Goal: Information Seeking & Learning: Check status

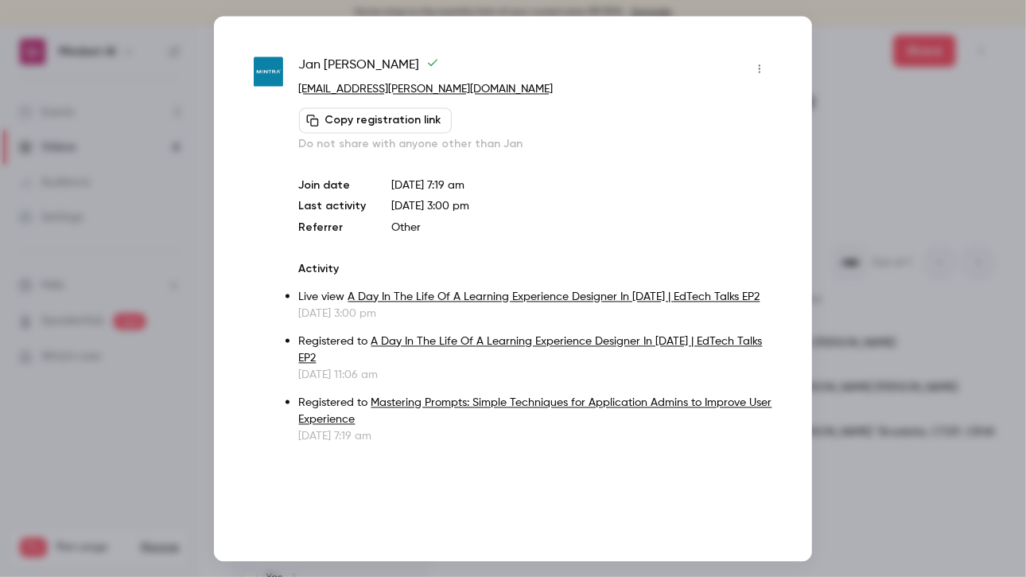
scroll to position [0, 999]
click at [137, 287] on div at bounding box center [513, 288] width 1026 height 577
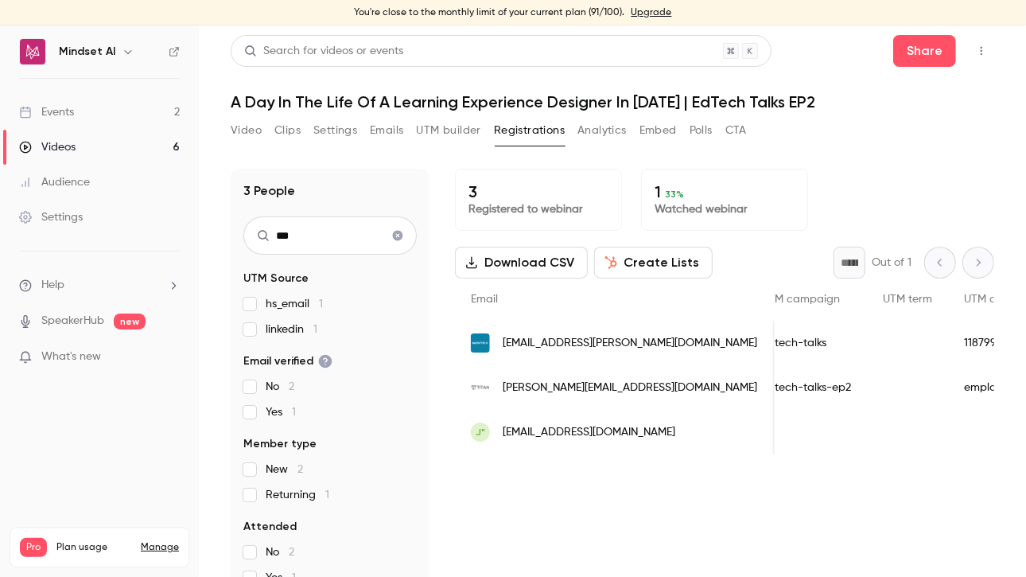
click at [709, 134] on button "Polls" at bounding box center [701, 130] width 23 height 25
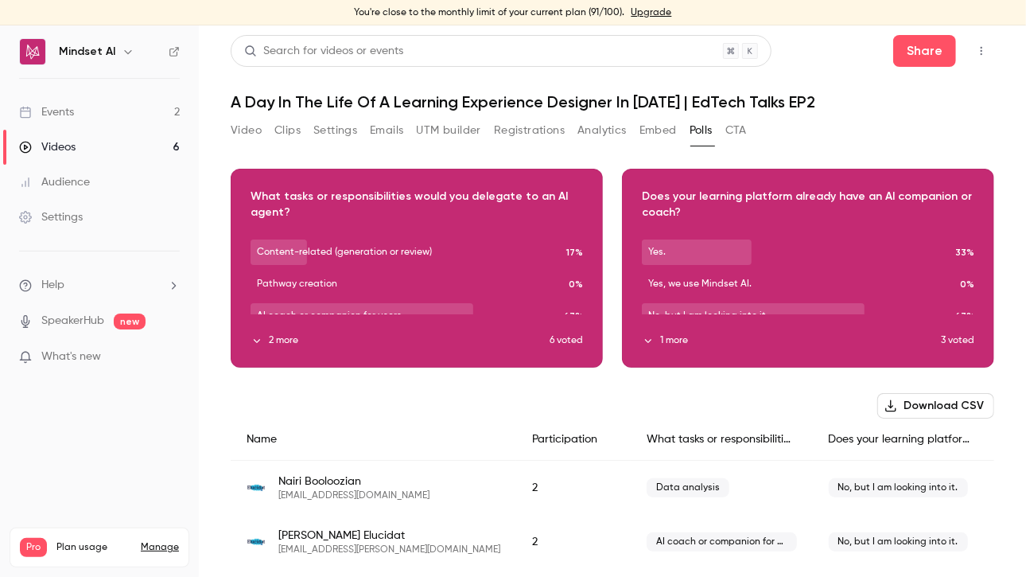
click at [796, 263] on button "button" at bounding box center [808, 256] width 25 height 25
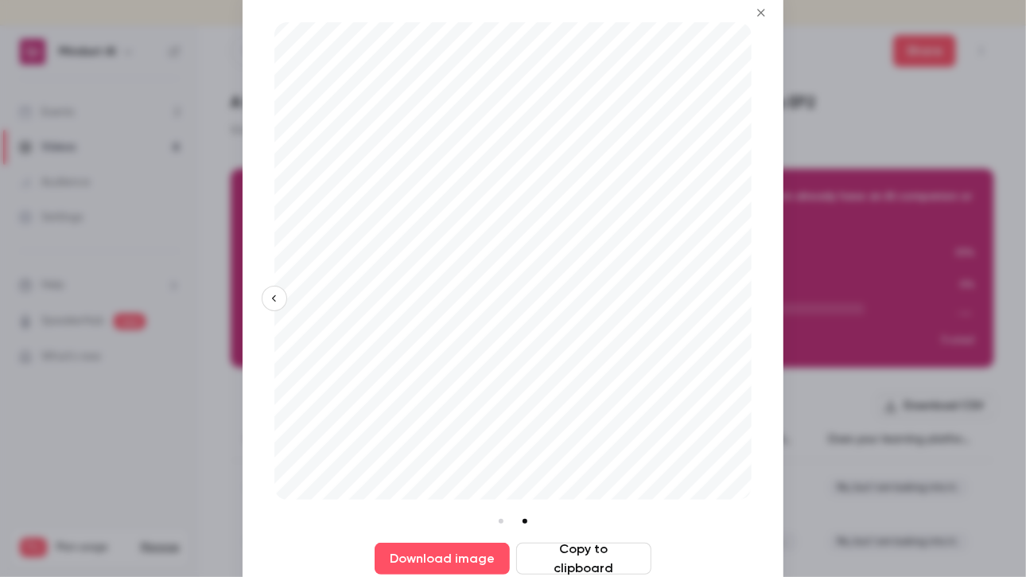
click at [815, 273] on div at bounding box center [513, 288] width 1026 height 577
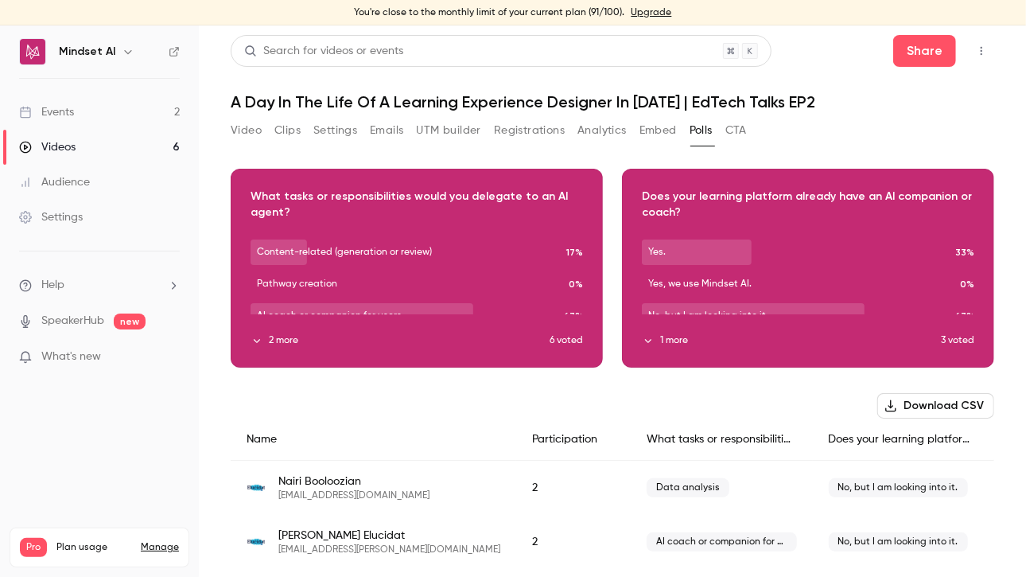
click at [742, 142] on button "CTA" at bounding box center [736, 130] width 21 height 25
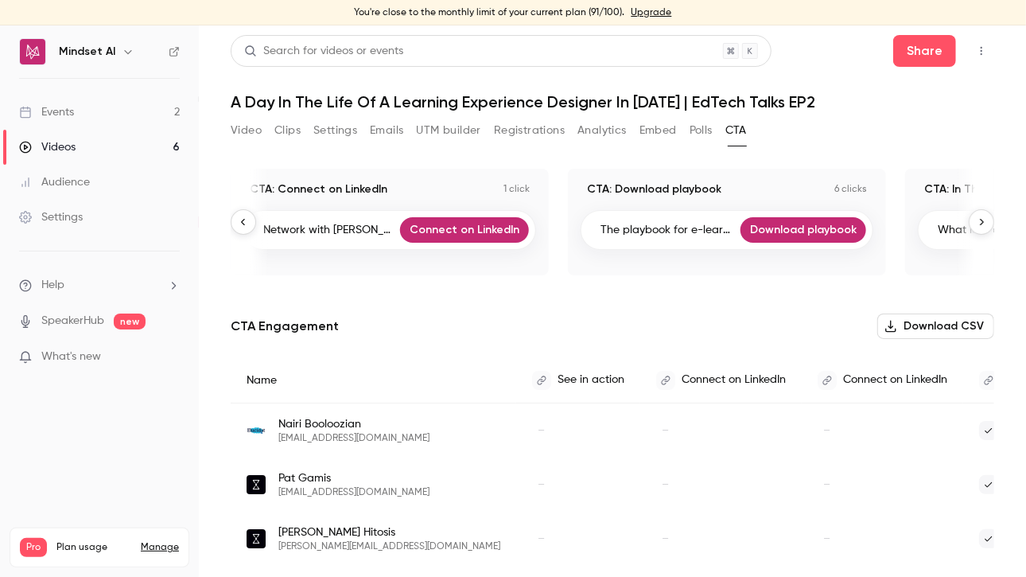
scroll to position [0, 675]
click at [837, 182] on div "CTA: Download playbook 6 clicks" at bounding box center [727, 189] width 293 height 16
click at [672, 222] on p "The playbook for e-learning..." at bounding box center [668, 230] width 134 height 16
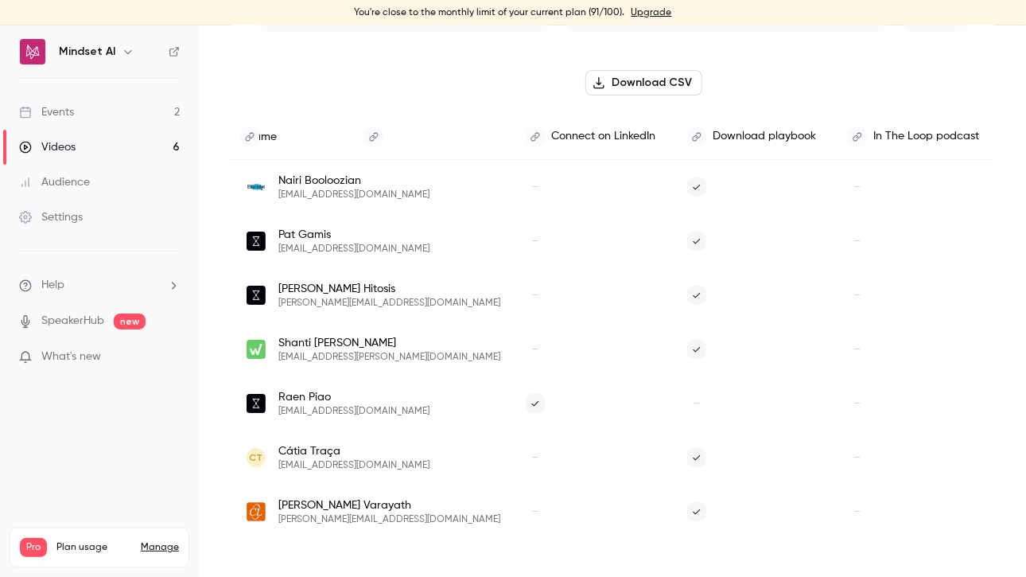
scroll to position [0, 0]
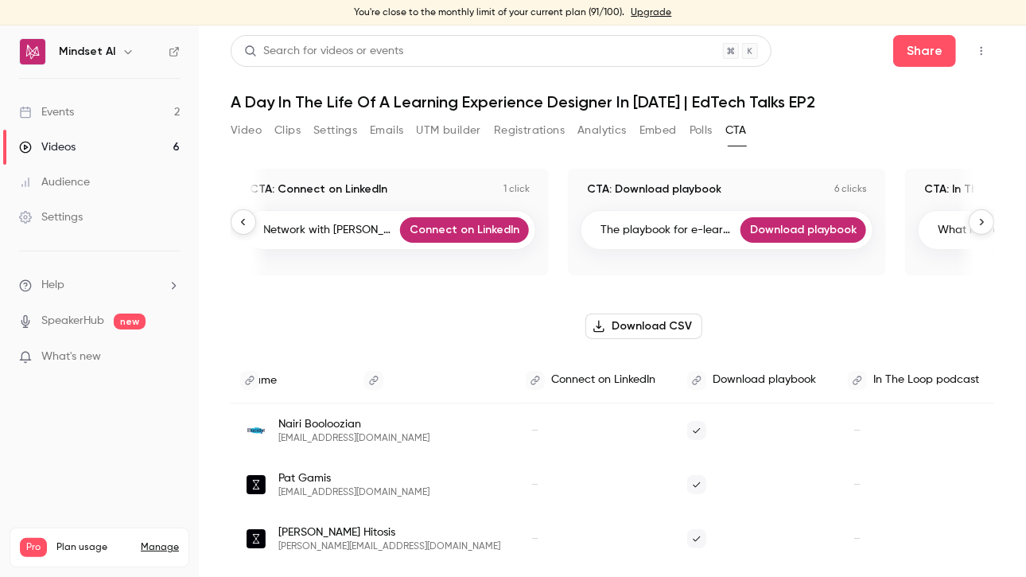
click at [77, 149] on link "Videos 6" at bounding box center [99, 147] width 199 height 35
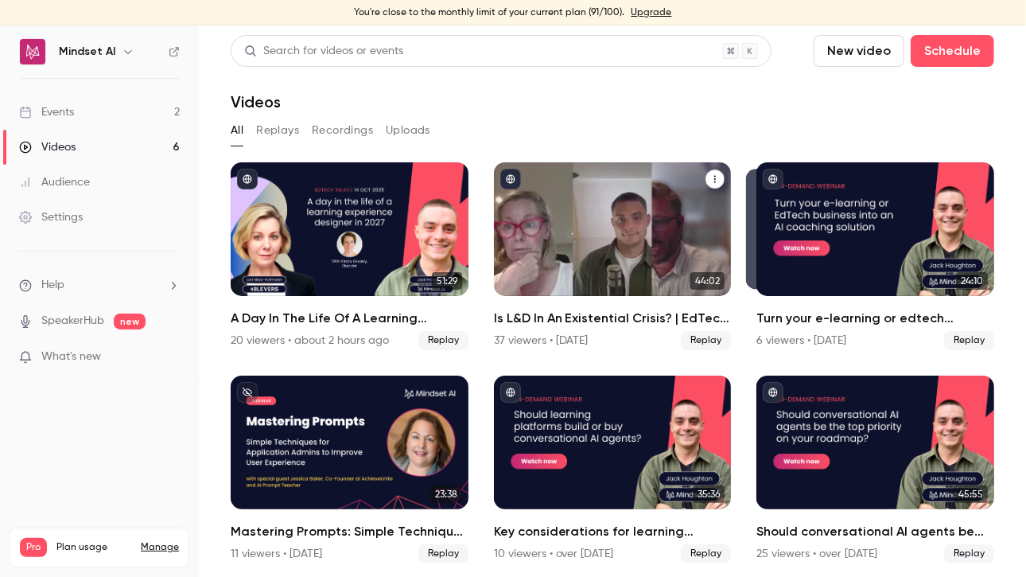
click at [567, 219] on div "Is L&D In An Existential Crisis? | EdTech Talks EP1" at bounding box center [613, 229] width 238 height 134
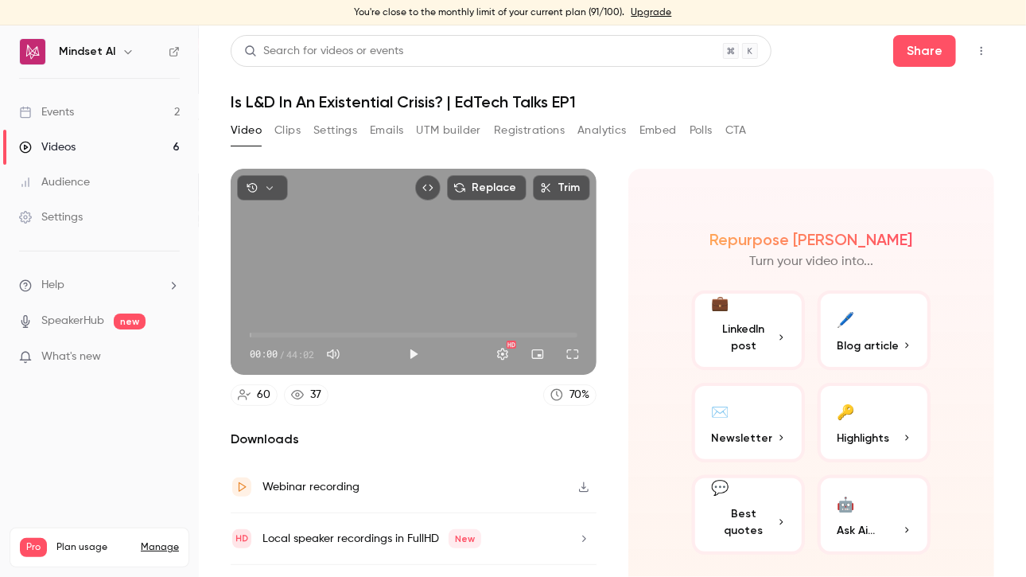
click at [520, 134] on button "Registrations" at bounding box center [529, 130] width 71 height 25
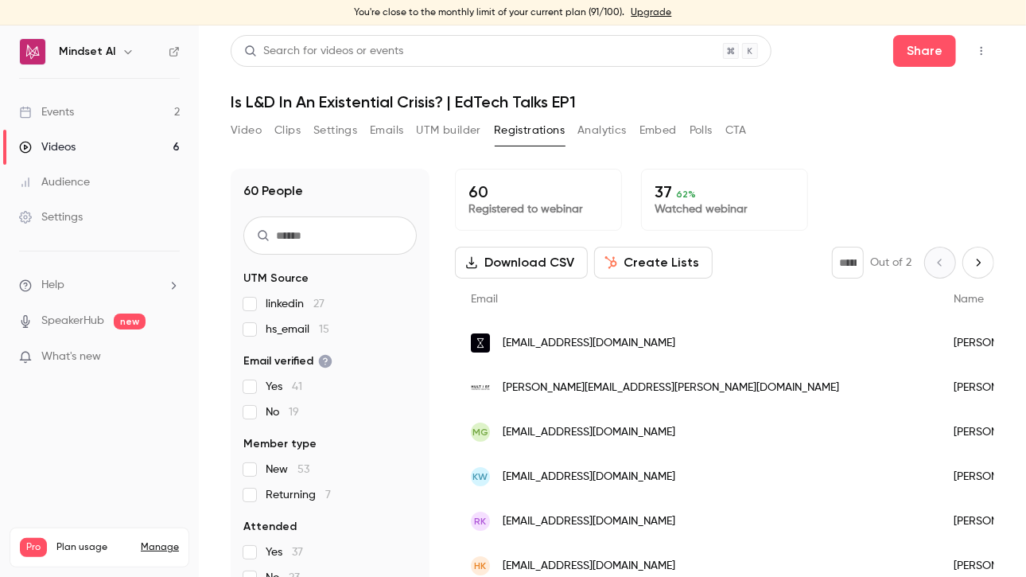
click at [68, 154] on div "Videos" at bounding box center [47, 147] width 56 height 16
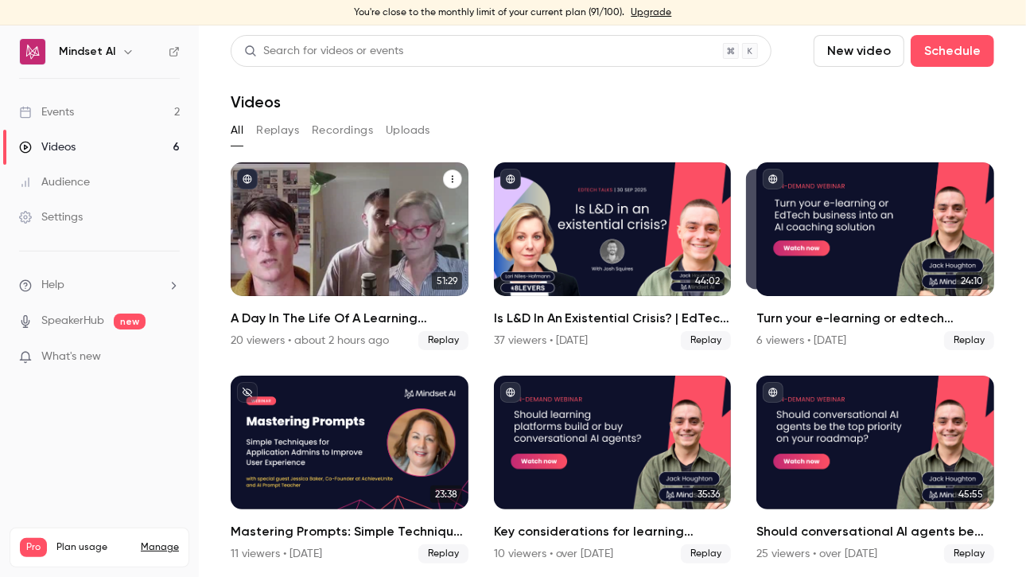
click at [293, 168] on div "A Day In The Life Of A Learning Experience Designer In 2027 | EdTech Talks EP2" at bounding box center [350, 229] width 238 height 134
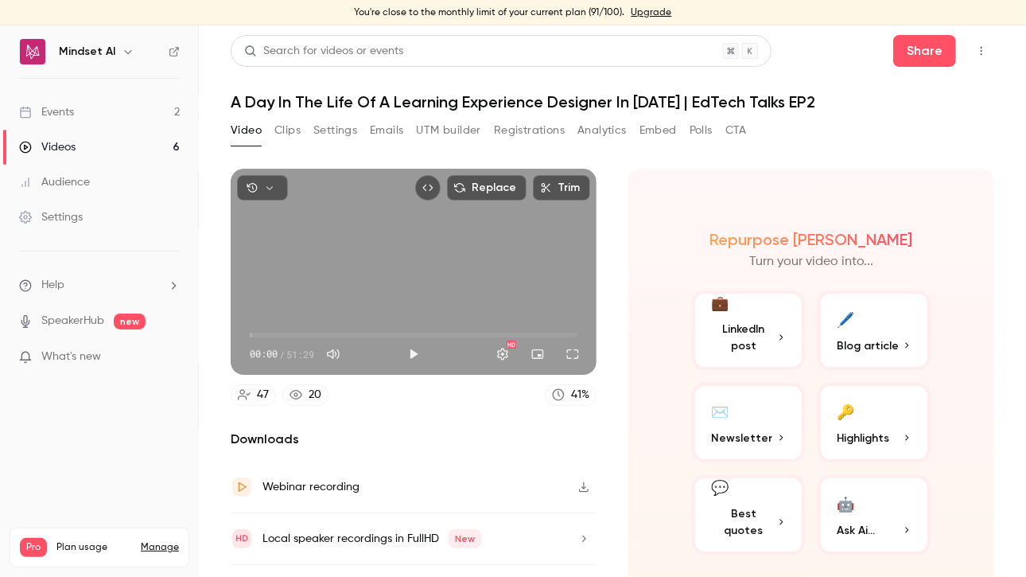
click at [535, 136] on button "Registrations" at bounding box center [529, 130] width 71 height 25
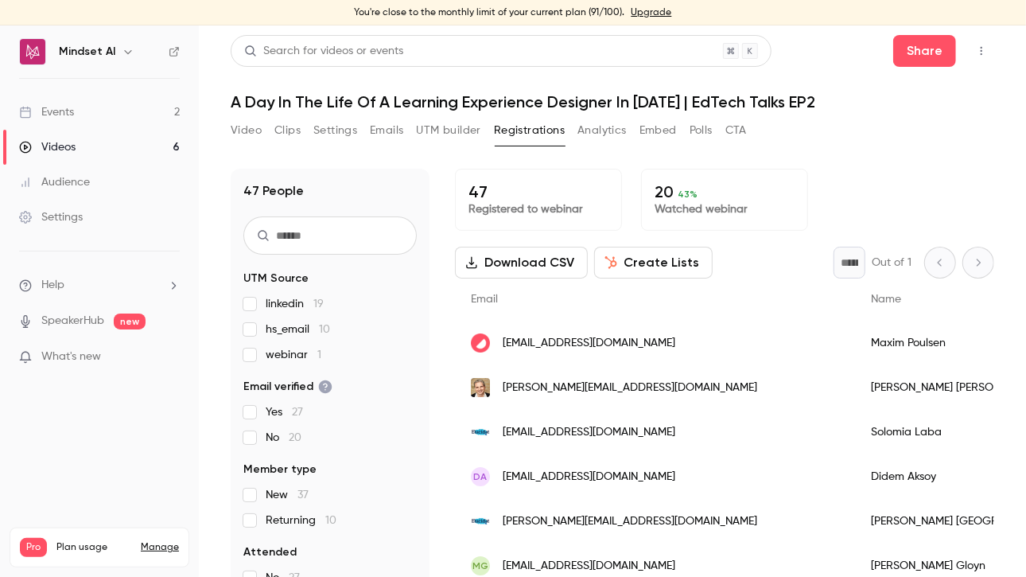
click at [306, 228] on input "text" at bounding box center [329, 235] width 173 height 38
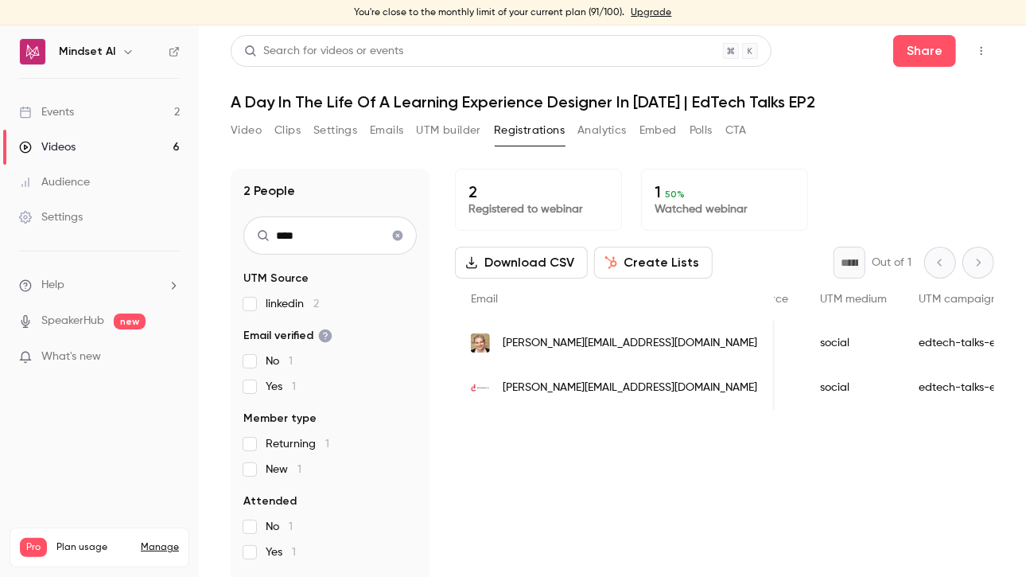
scroll to position [0, 891]
type input "****"
click at [526, 340] on span "[PERSON_NAME][EMAIL_ADDRESS][DOMAIN_NAME]" at bounding box center [630, 343] width 255 height 17
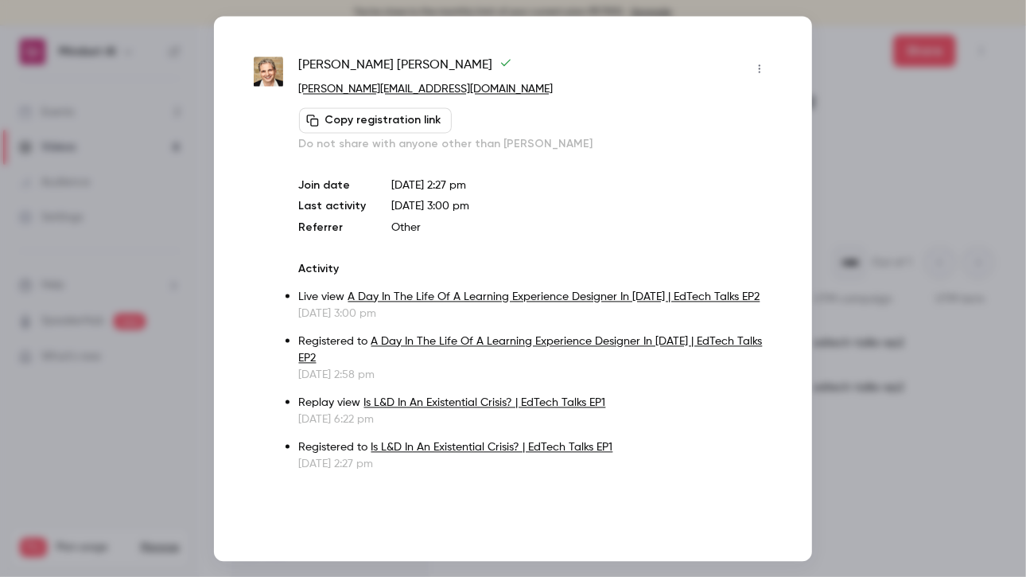
click at [1025, 237] on div at bounding box center [513, 288] width 1026 height 577
